Goal: Transaction & Acquisition: Obtain resource

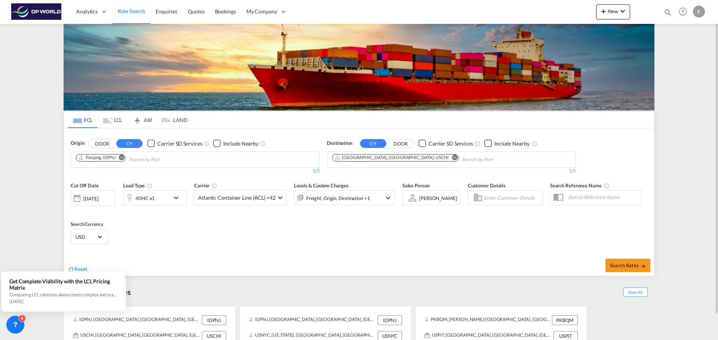
click at [120, 158] on md-icon "Remove" at bounding box center [122, 158] width 6 height 6
click at [120, 158] on input "Chips input." at bounding box center [111, 160] width 71 height 12
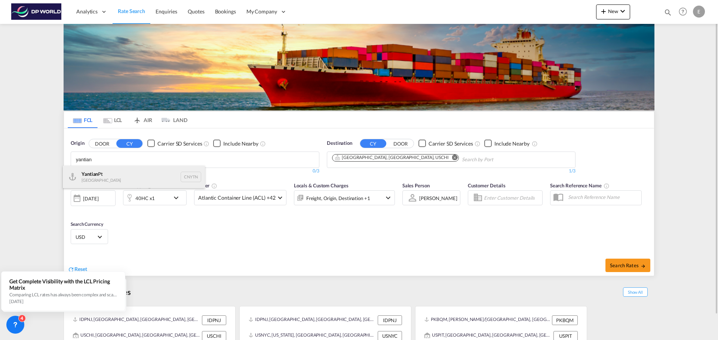
type input "yantian"
click at [112, 175] on div "Yantian Pt China CNYTN" at bounding box center [134, 177] width 142 height 22
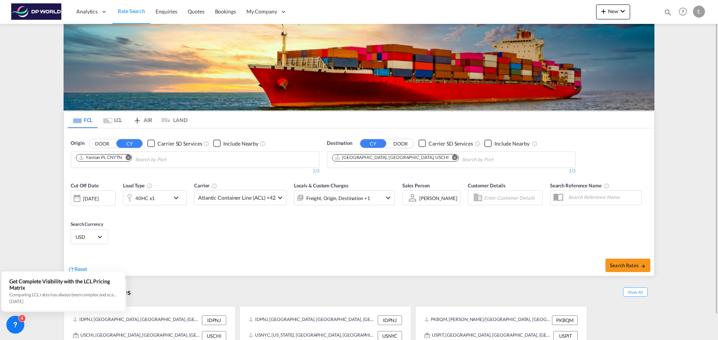
click at [98, 199] on div "[DATE]" at bounding box center [90, 198] width 15 height 7
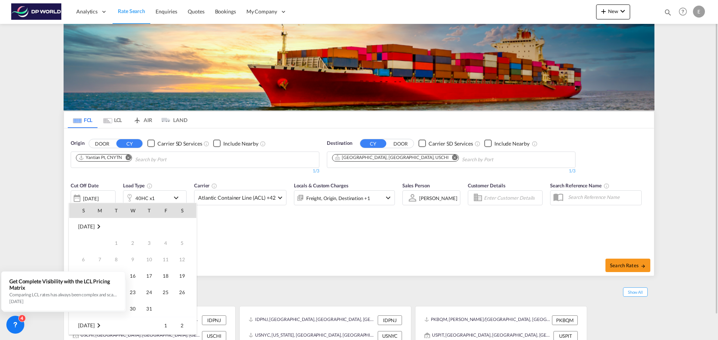
scroll to position [297, 0]
click at [145, 259] on span "16" at bounding box center [149, 259] width 15 height 15
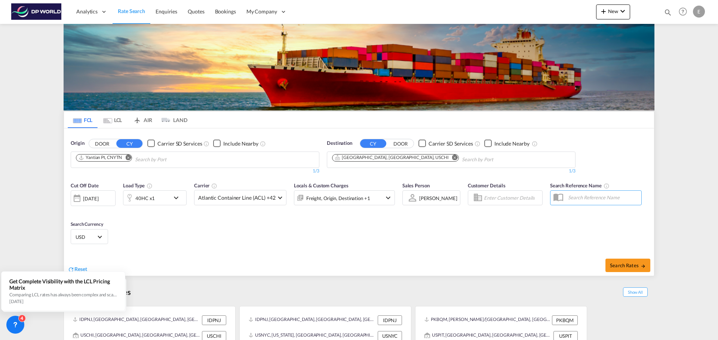
click at [452, 158] on md-icon "Remove" at bounding box center [455, 158] width 6 height 6
click at [383, 159] on input "Chips input." at bounding box center [367, 160] width 71 height 12
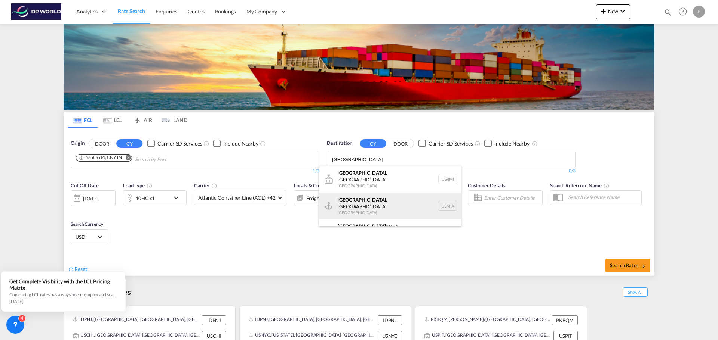
type input "[GEOGRAPHIC_DATA]"
click at [363, 194] on div "[GEOGRAPHIC_DATA] , [GEOGRAPHIC_DATA] [GEOGRAPHIC_DATA] USMIA" at bounding box center [390, 206] width 142 height 27
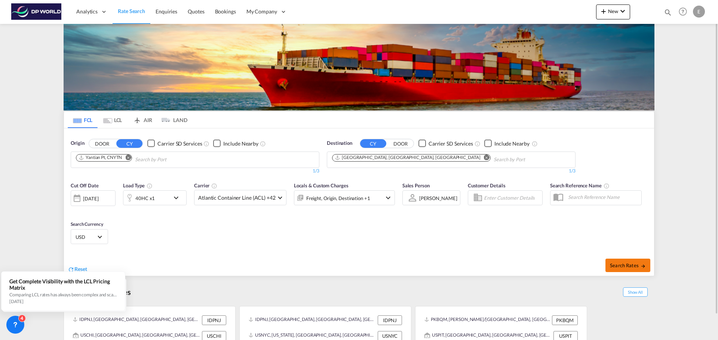
click at [621, 264] on span "Search Rates" at bounding box center [628, 266] width 36 height 6
type input "CNYTN to USMIA / [DATE]"
